Goal: Find contact information: Find contact information

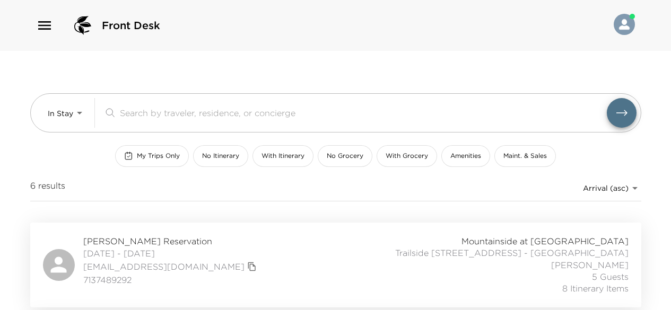
scroll to position [207, 0]
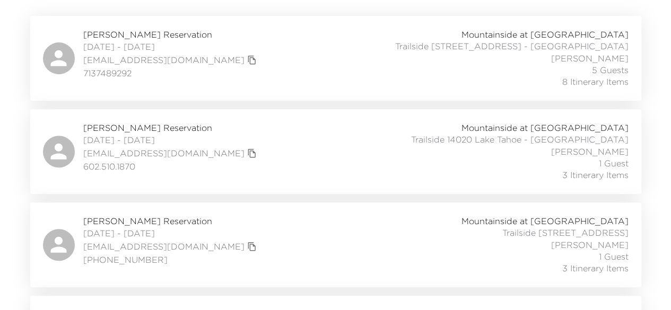
click at [147, 33] on span "Curt Karges Reservation" at bounding box center [171, 35] width 176 height 12
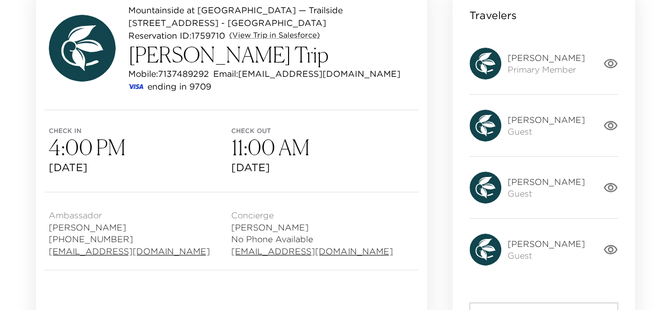
scroll to position [122, 0]
drag, startPoint x: 182, startPoint y: 237, endPoint x: 46, endPoint y: 230, distance: 137.0
click at [46, 230] on div "Ambassador Amber Sanborn (303) 493-6216 asanborn@exclusiveresorts.com Concierge…" at bounding box center [231, 230] width 391 height 77
copy div "(303) 493-6216 asanborn@exclusiveresorts.com"
